Goal: Transaction & Acquisition: Purchase product/service

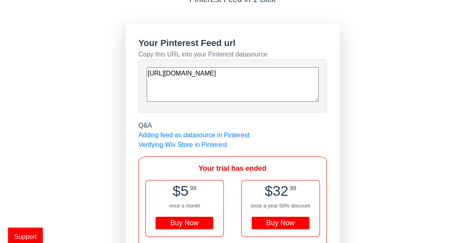
scroll to position [91, 0]
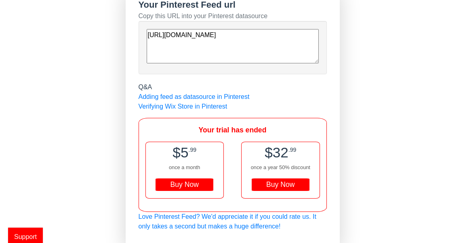
click at [292, 181] on div "Buy Now" at bounding box center [281, 185] width 58 height 13
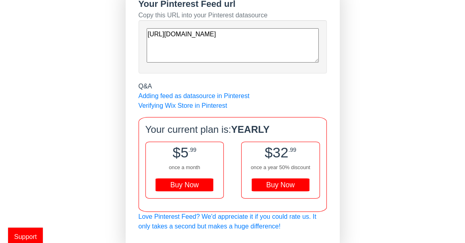
scroll to position [92, 0]
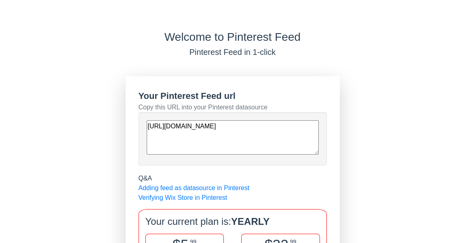
click at [102, 150] on div "Welcome to Pinterest Feed Pinterest Feed in 1-click Your Pinterest Feed url Cop…" at bounding box center [232, 183] width 465 height 306
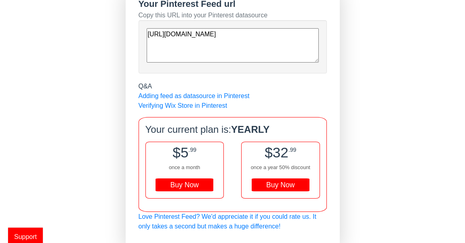
scroll to position [38, 0]
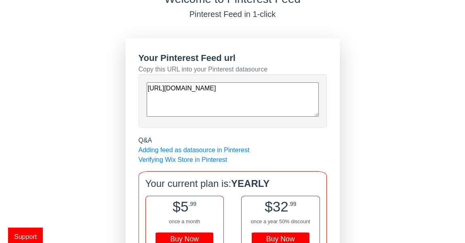
click at [243, 103] on textarea "[URL][DOMAIN_NAME]" at bounding box center [233, 99] width 172 height 34
drag, startPoint x: 247, startPoint y: 107, endPoint x: 107, endPoint y: 77, distance: 142.7
click at [107, 77] on div "Welcome to Pinterest Feed Pinterest Feed in 1-click Your Pinterest Feed url Cop…" at bounding box center [232, 145] width 465 height 306
click at [272, 82] on textarea "[URL][DOMAIN_NAME]" at bounding box center [233, 99] width 172 height 34
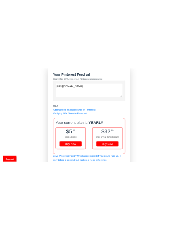
scroll to position [80, 0]
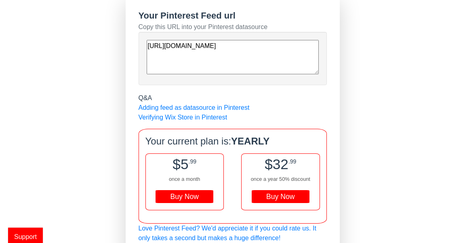
drag, startPoint x: 249, startPoint y: 58, endPoint x: 98, endPoint y: 44, distance: 151.9
click at [98, 44] on div "Welcome to Pinterest Feed Pinterest Feed in 1-click Your Pinterest Feed url Cop…" at bounding box center [232, 103] width 465 height 306
click at [252, 66] on textarea "[URL][DOMAIN_NAME]" at bounding box center [233, 57] width 172 height 34
drag, startPoint x: 252, startPoint y: 66, endPoint x: 112, endPoint y: 36, distance: 143.5
click at [112, 36] on div "Welcome to Pinterest Feed Pinterest Feed in 1-click Your Pinterest Feed url Cop…" at bounding box center [232, 103] width 465 height 306
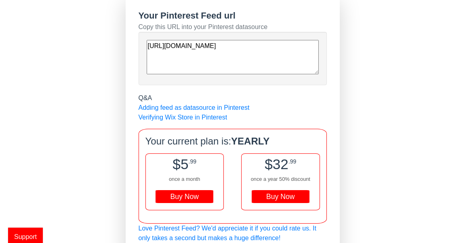
click at [97, 112] on div "Welcome to Pinterest Feed Pinterest Feed in 1-click Your Pinterest Feed url Cop…" at bounding box center [232, 103] width 465 height 306
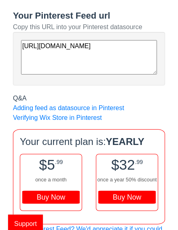
scroll to position [0, 0]
